Goal: Task Accomplishment & Management: Use online tool/utility

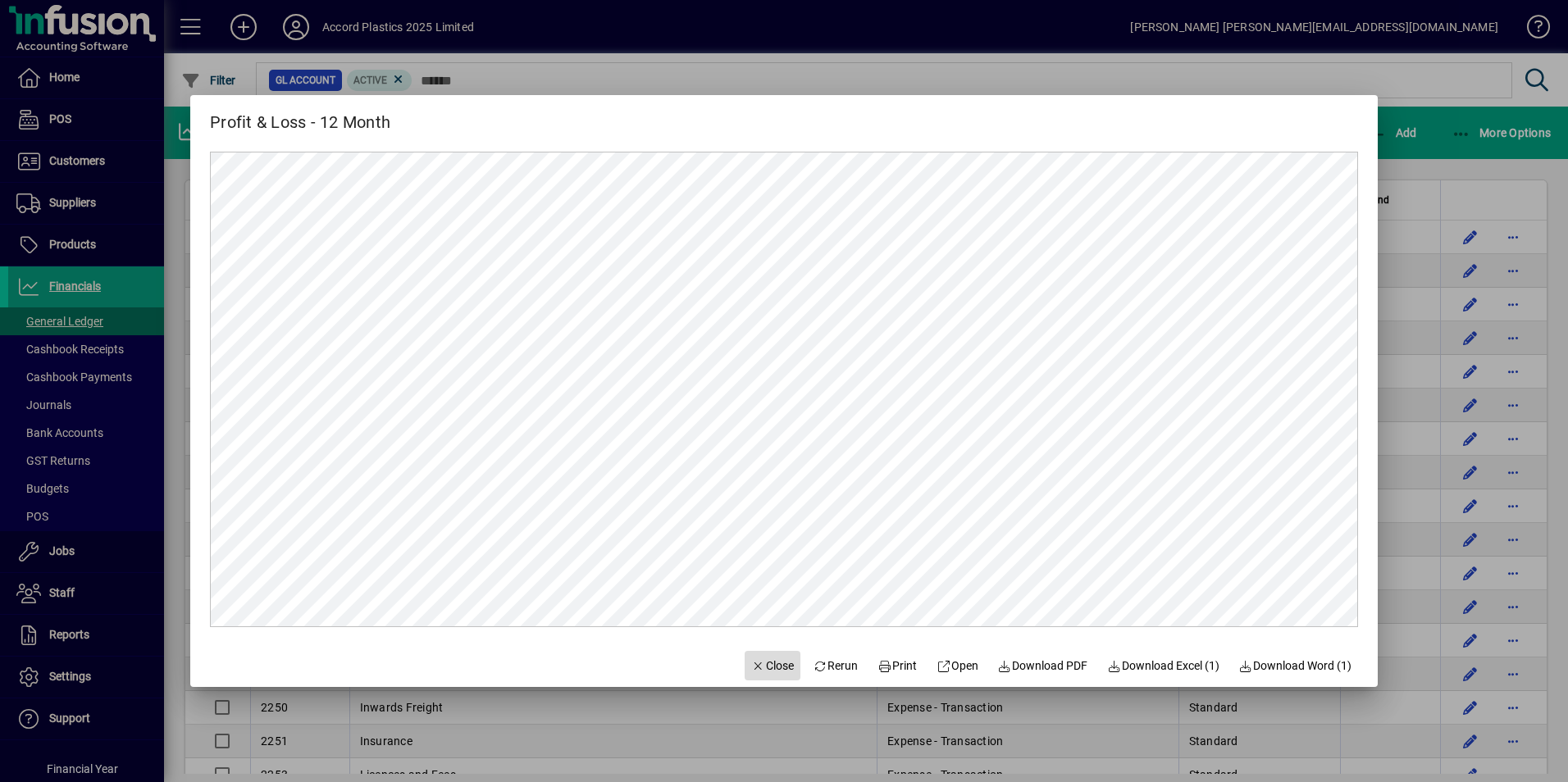
click at [765, 663] on span "Close" at bounding box center [772, 666] width 42 height 17
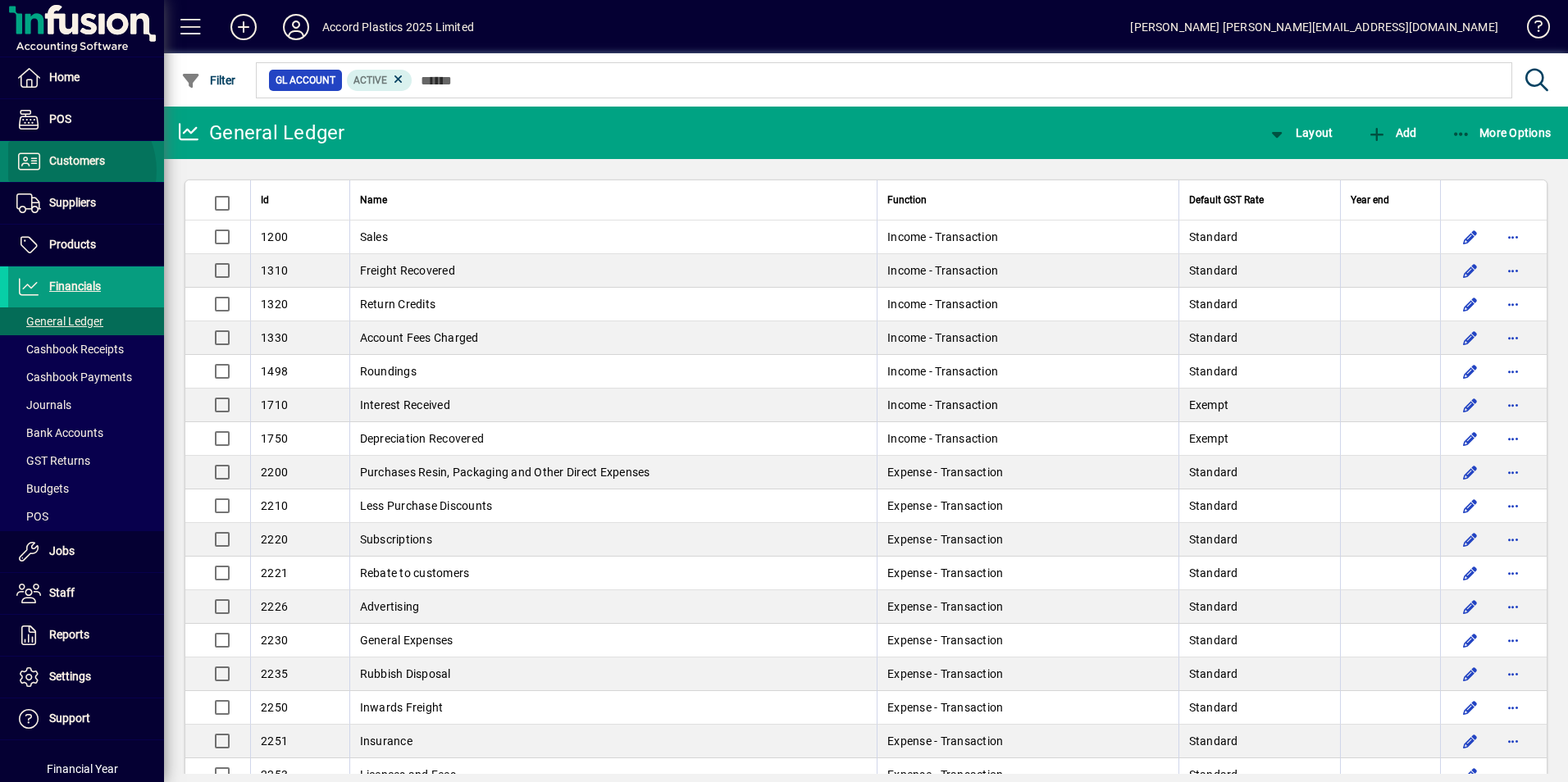
click at [72, 171] on span "Customers" at bounding box center [57, 161] width 96 height 19
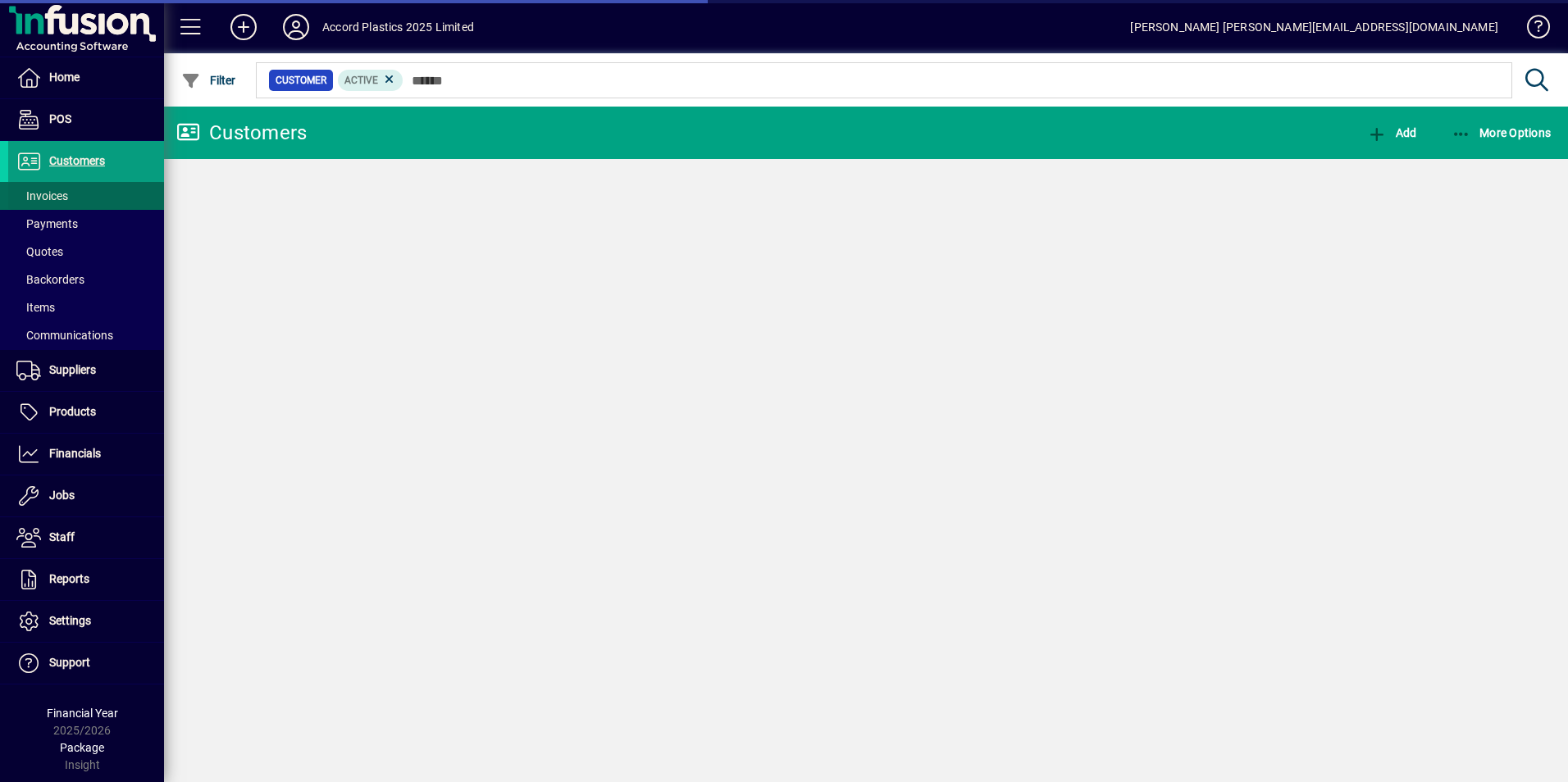
click at [68, 191] on span "Invoices" at bounding box center [42, 196] width 52 height 13
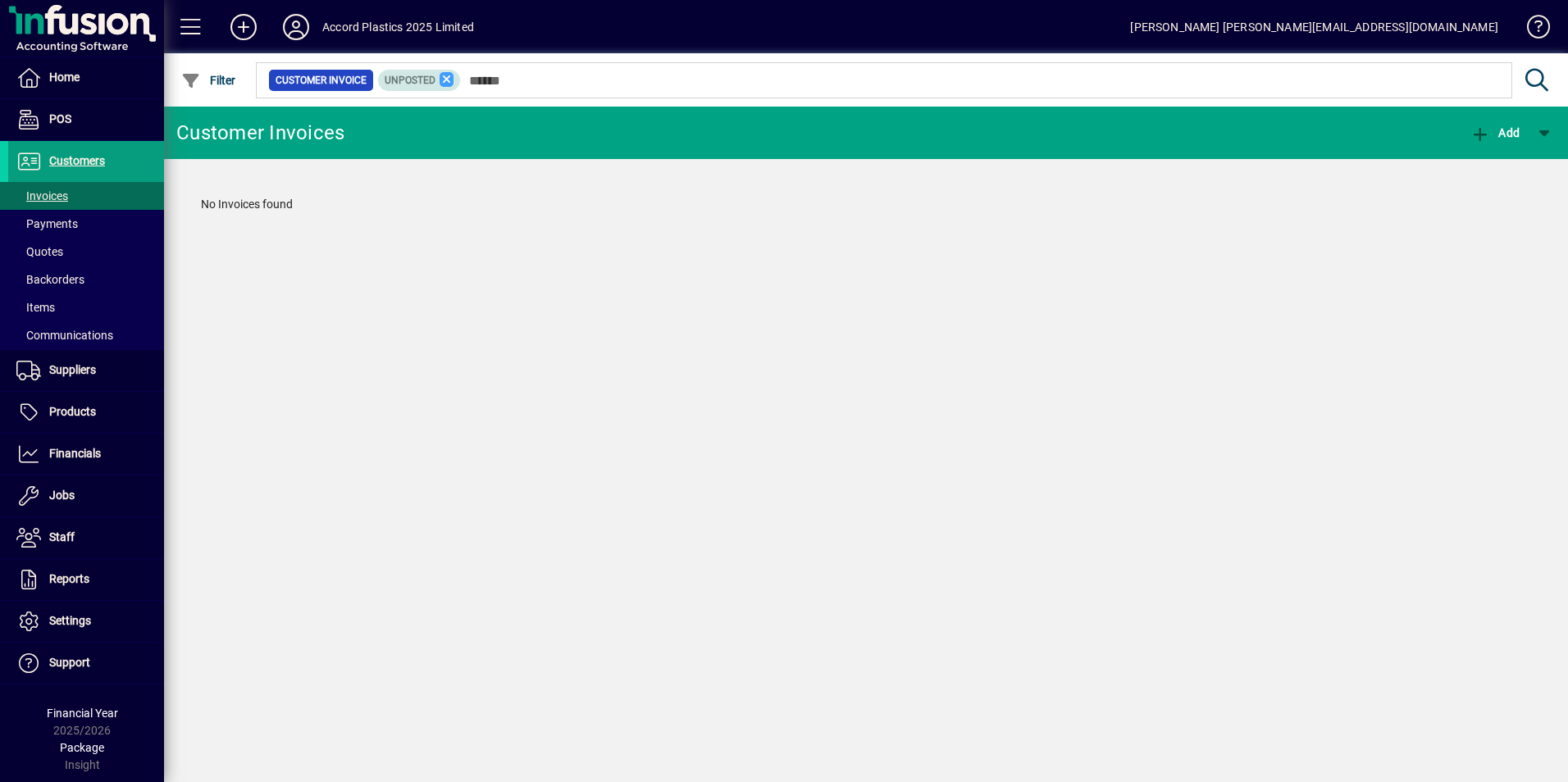
click at [446, 77] on icon at bounding box center [446, 79] width 14 height 14
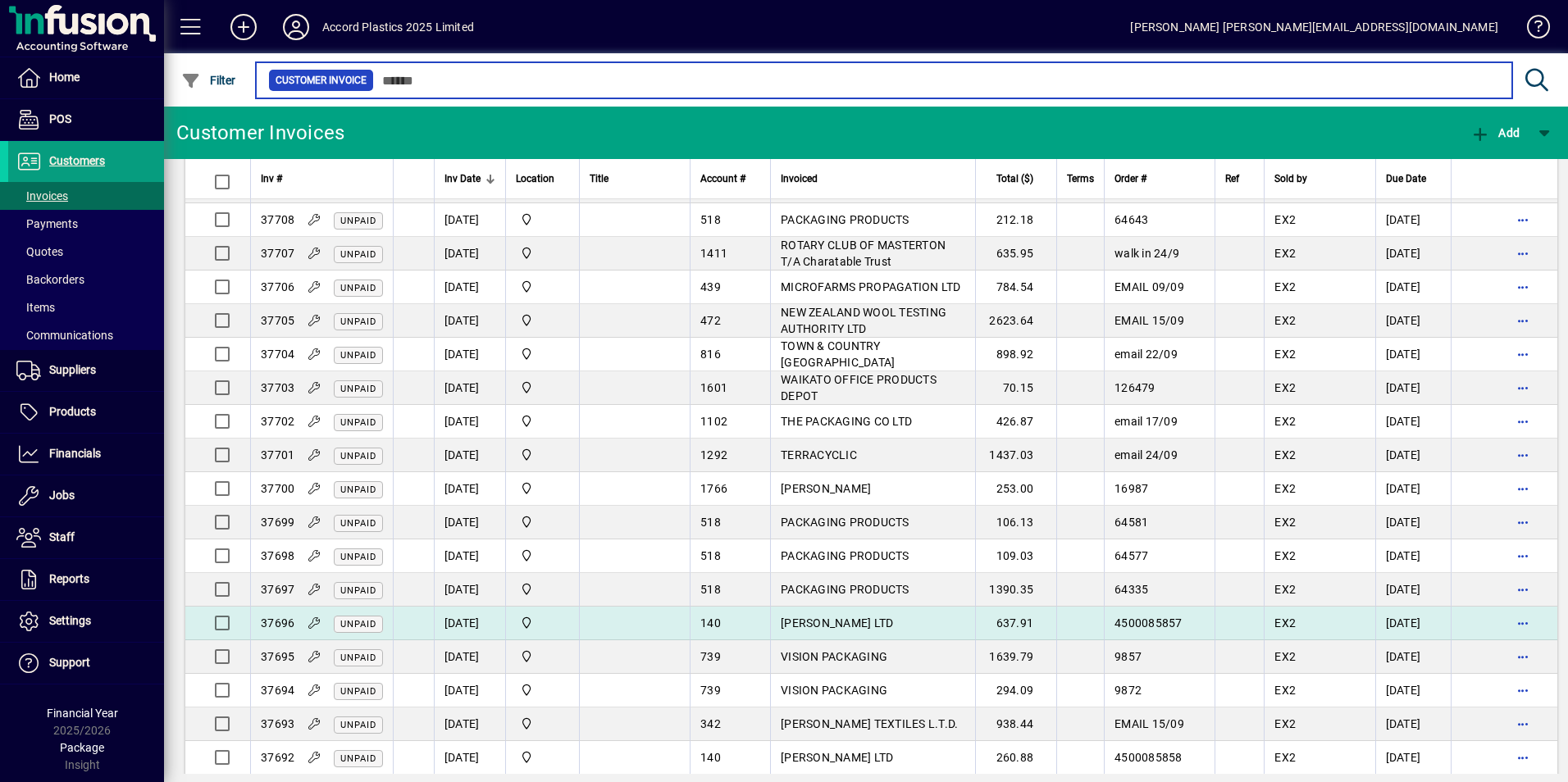
scroll to position [164, 0]
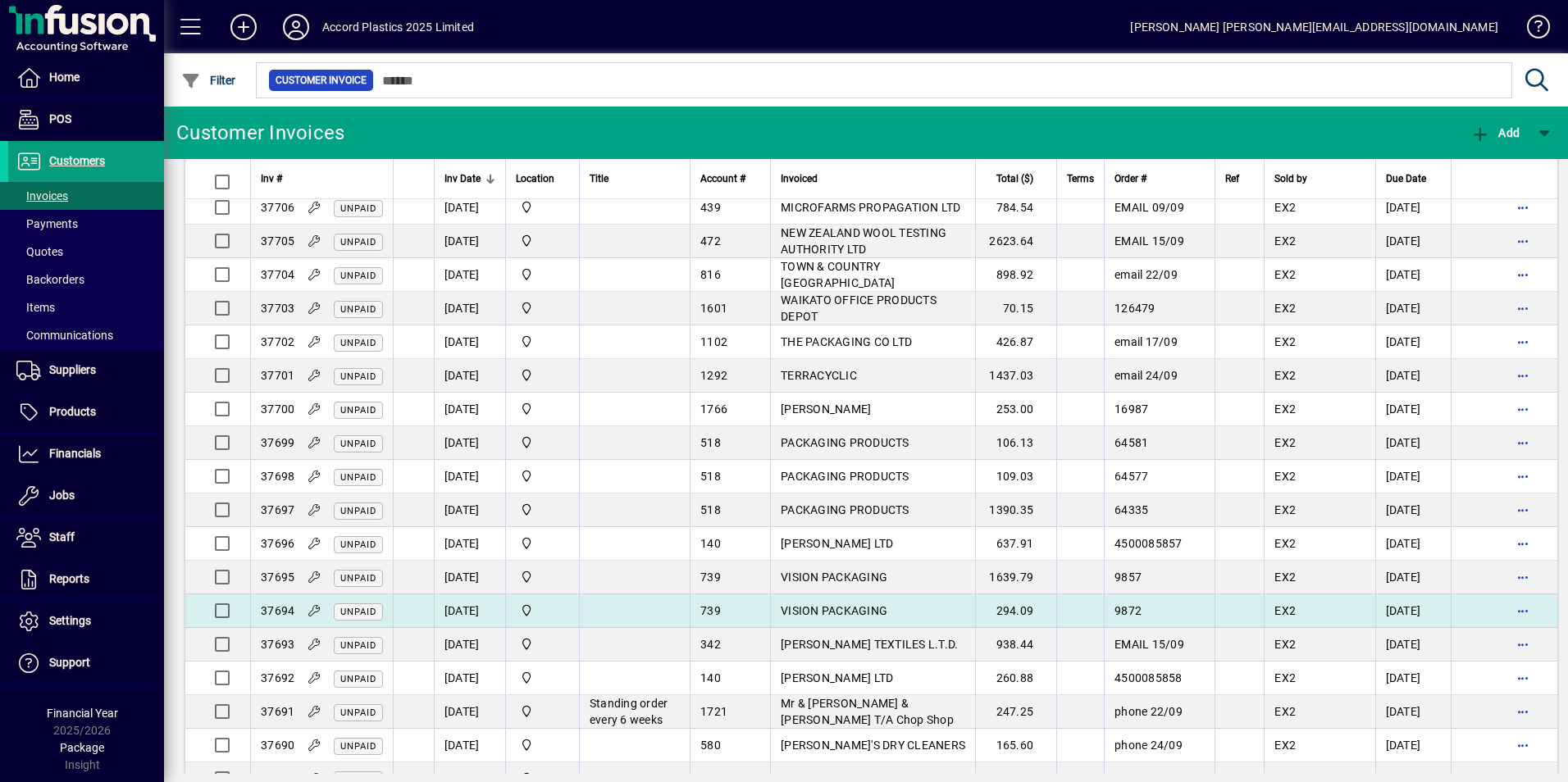
click at [857, 610] on span "VISION PACKAGING" at bounding box center [834, 611] width 107 height 13
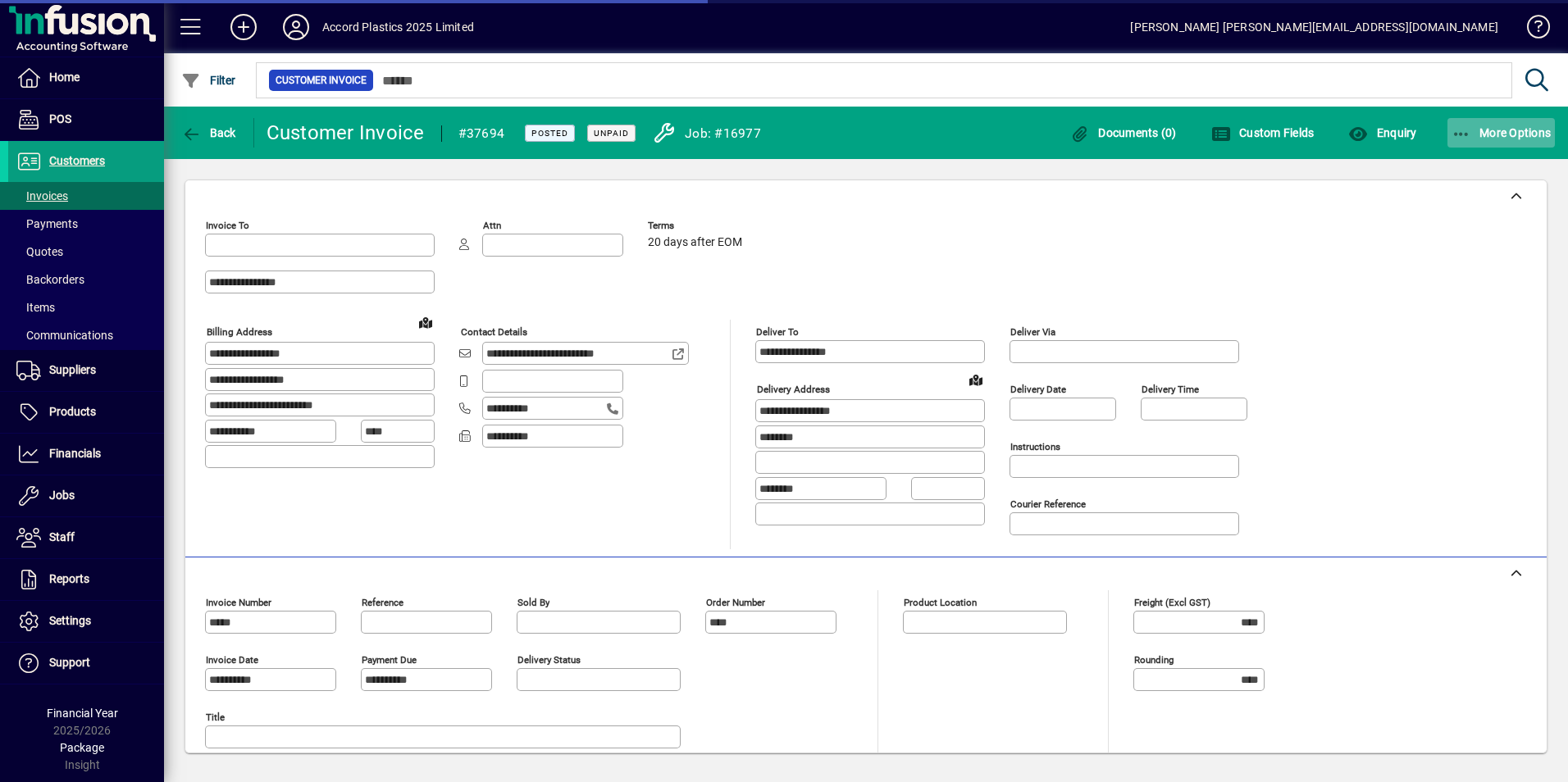
type input "**********"
click at [1504, 131] on span "More Options" at bounding box center [1501, 133] width 100 height 13
type input "**********"
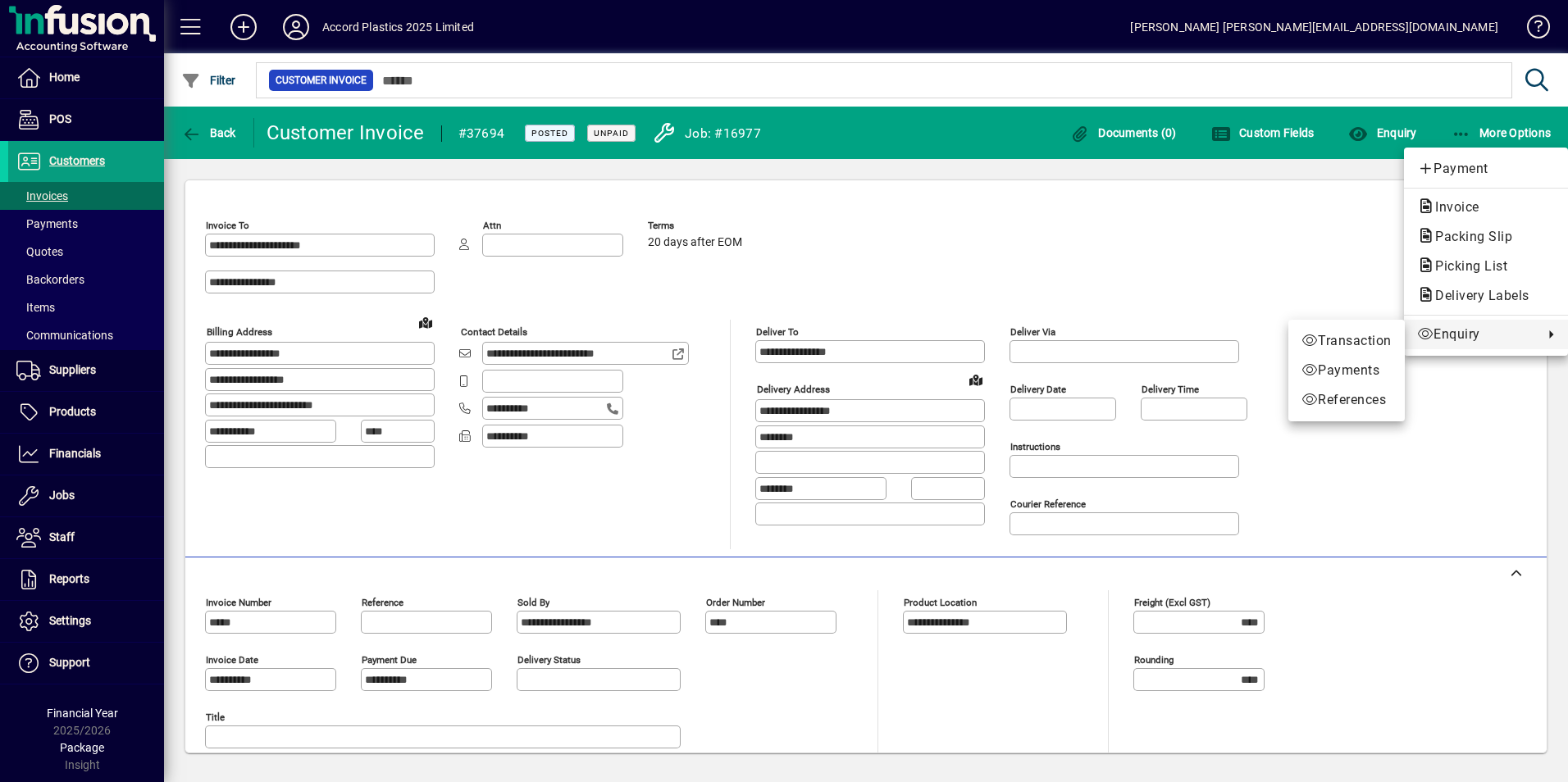
click at [1260, 260] on div at bounding box center [784, 391] width 1568 height 782
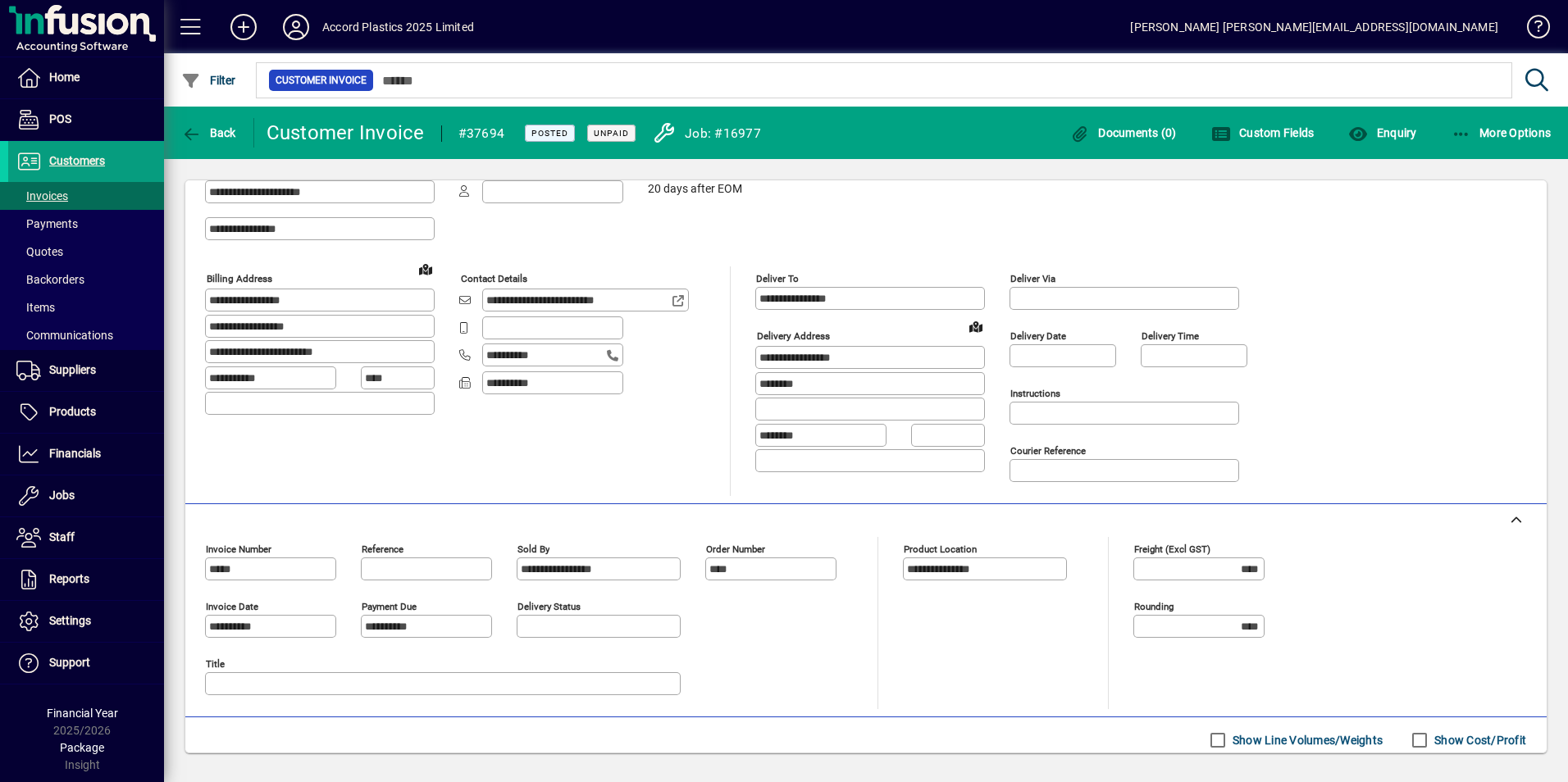
scroll to position [228, 0]
